Goal: Information Seeking & Learning: Find specific fact

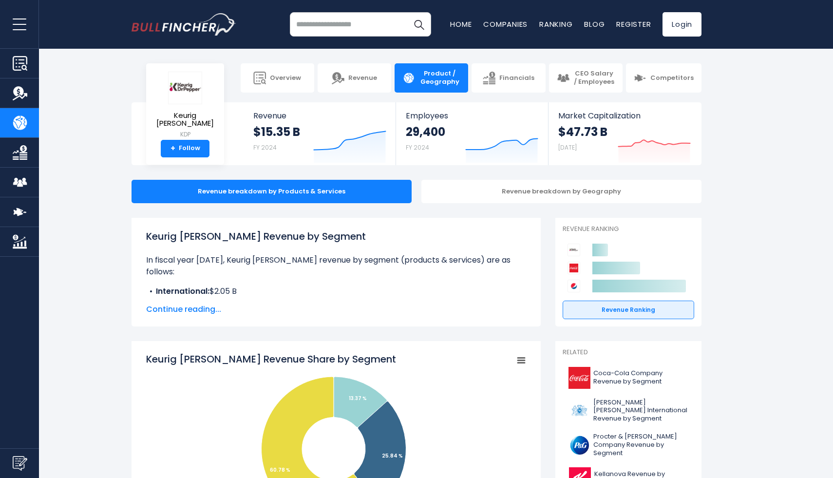
click at [337, 22] on input "search" at bounding box center [360, 24] width 141 height 24
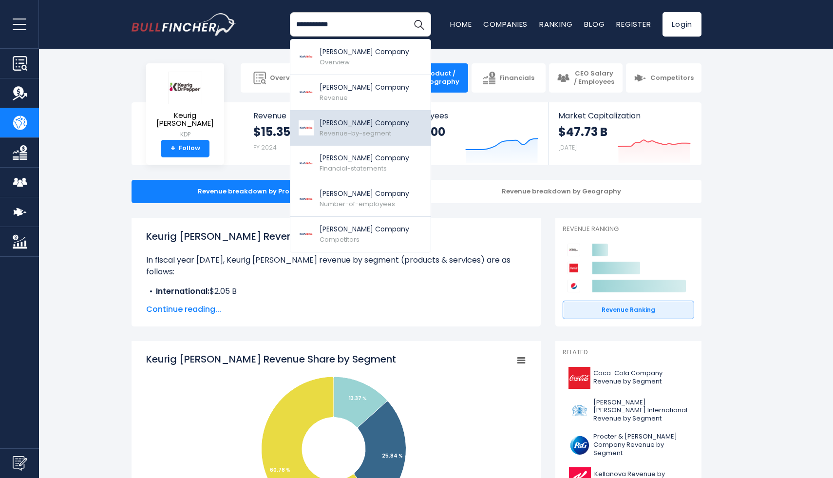
type input "**********"
click at [349, 124] on p "[PERSON_NAME] Company" at bounding box center [364, 123] width 90 height 10
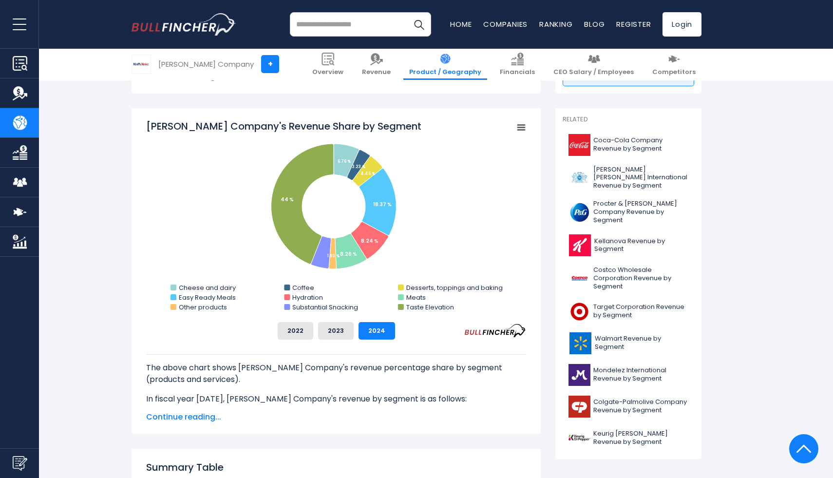
scroll to position [149, 0]
